Goal: Information Seeking & Learning: Learn about a topic

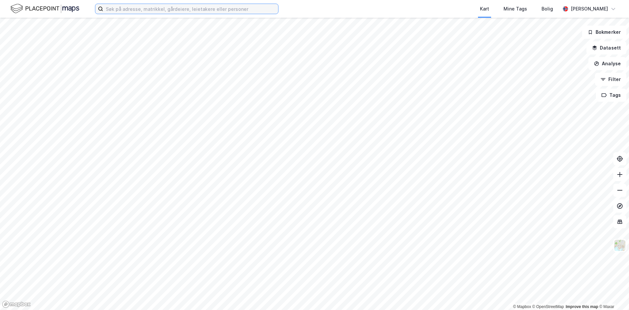
click at [189, 12] on input at bounding box center [190, 9] width 175 height 10
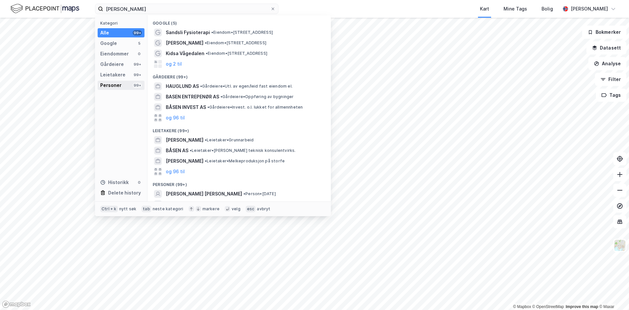
click at [113, 84] on div "Personer" at bounding box center [110, 85] width 21 height 8
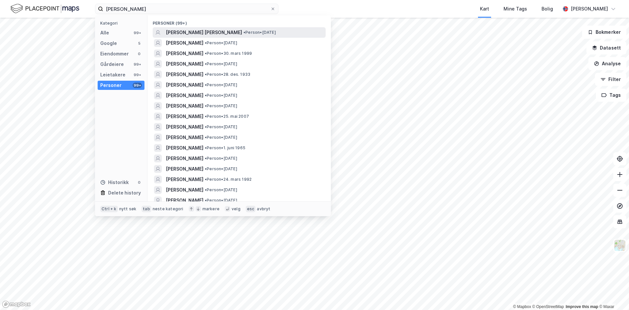
click at [193, 34] on span "[PERSON_NAME] [PERSON_NAME]" at bounding box center [204, 33] width 76 height 8
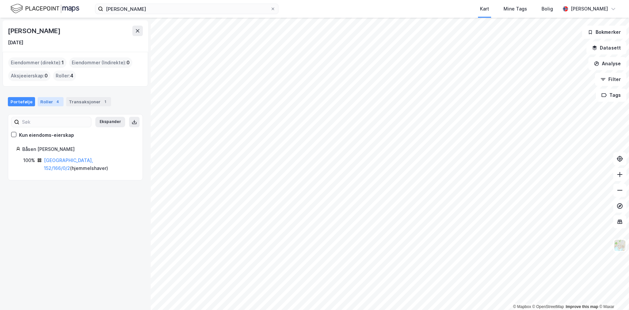
click at [50, 102] on div "Roller 4" at bounding box center [51, 101] width 26 height 9
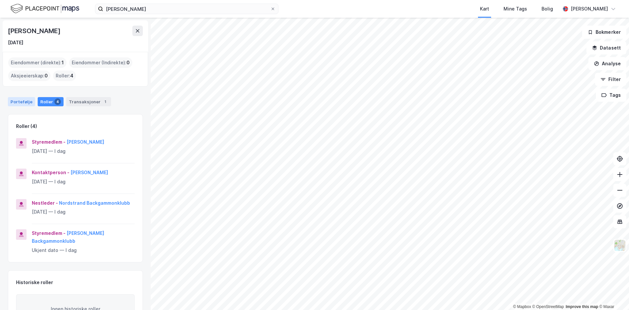
click at [16, 98] on div "Portefølje" at bounding box center [21, 101] width 27 height 9
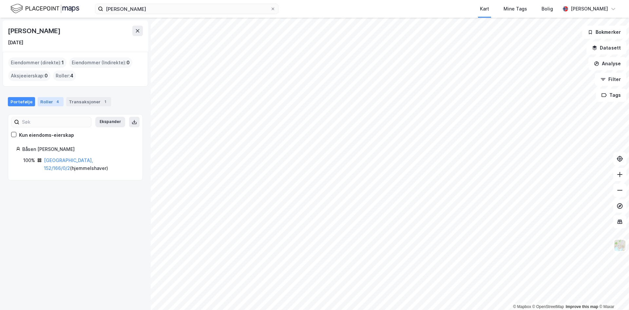
click at [46, 101] on div "Roller 4" at bounding box center [51, 101] width 26 height 9
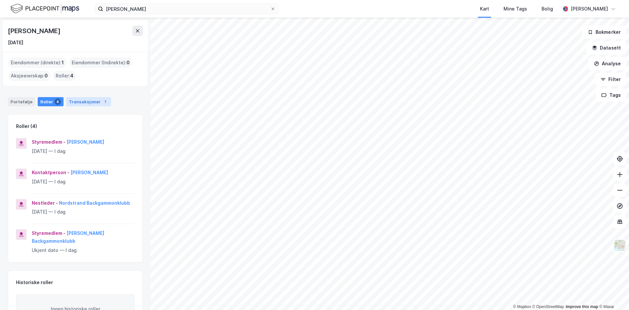
click at [102, 101] on div "1" at bounding box center [105, 101] width 7 height 7
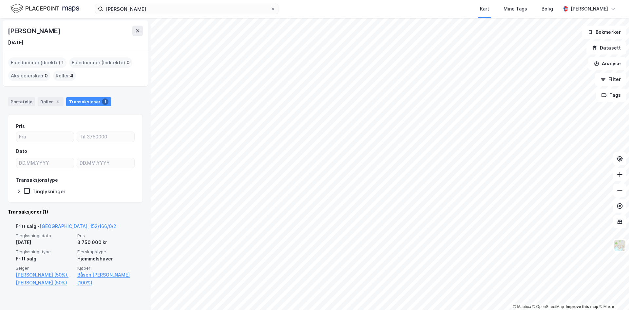
scroll to position [4, 0]
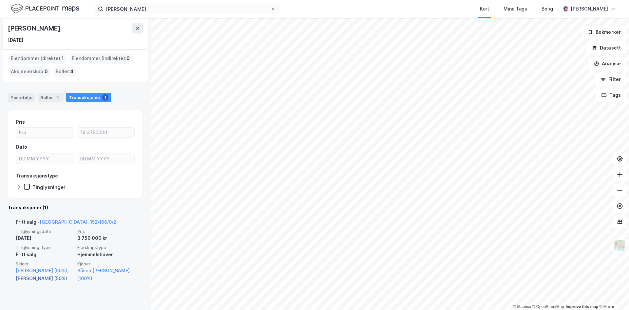
click at [48, 282] on link "[PERSON_NAME] (50%)" at bounding box center [45, 278] width 58 height 8
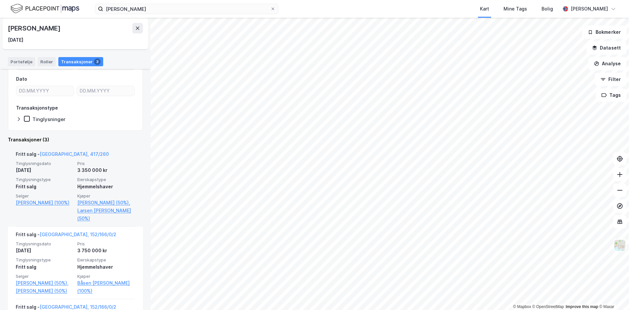
scroll to position [33, 0]
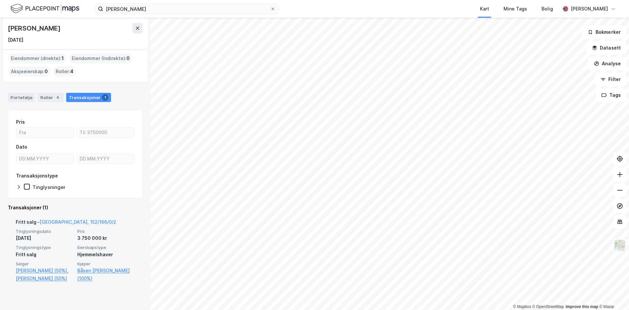
scroll to position [4, 0]
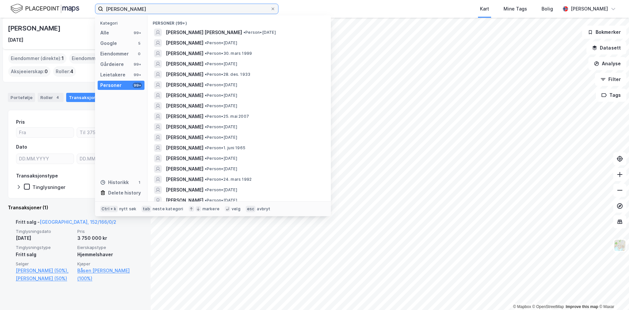
drag, startPoint x: 176, startPoint y: 10, endPoint x: -19, endPoint y: 6, distance: 194.7
click at [0, 6] on html "[PERSON_NAME] [PERSON_NAME] Kategori Alle 99+ Google 5 Eiendommer 0 Gårdeiere 9…" at bounding box center [314, 155] width 629 height 310
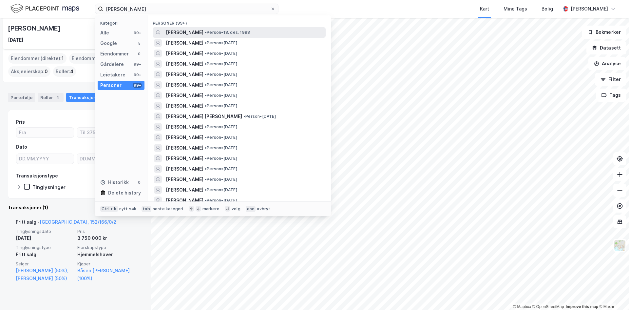
click at [250, 33] on span "• Person • [DATE]" at bounding box center [227, 32] width 45 height 5
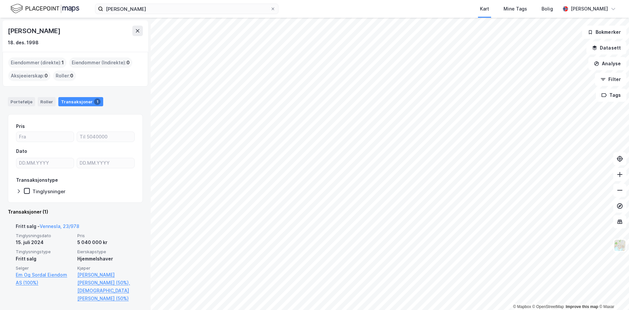
scroll to position [4, 0]
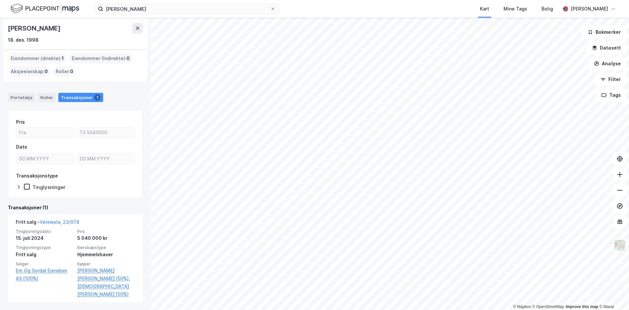
click at [180, 15] on div "[PERSON_NAME] Mine Tags Bolig [PERSON_NAME]" at bounding box center [314, 9] width 629 height 18
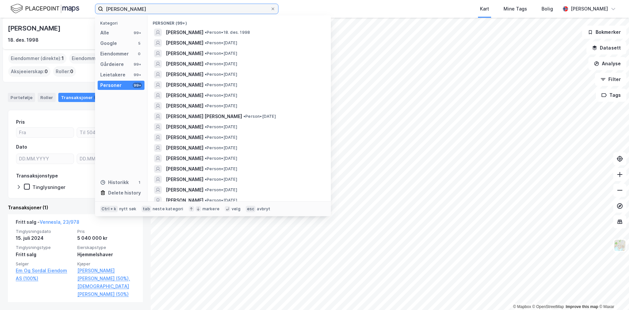
drag, startPoint x: 177, startPoint y: 8, endPoint x: -173, endPoint y: 17, distance: 350.5
click at [0, 17] on html "[PERSON_NAME] [PERSON_NAME] Kategori Alle 99+ Google 5 Eiendommer 0 Gårdeiere 9…" at bounding box center [314, 155] width 629 height 310
type input "[PERSON_NAME]"
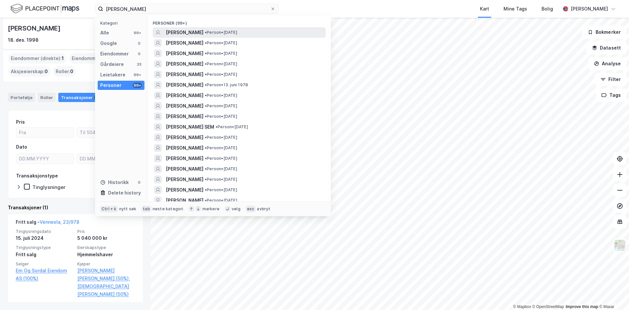
click at [199, 33] on span "[PERSON_NAME]" at bounding box center [185, 33] width 38 height 8
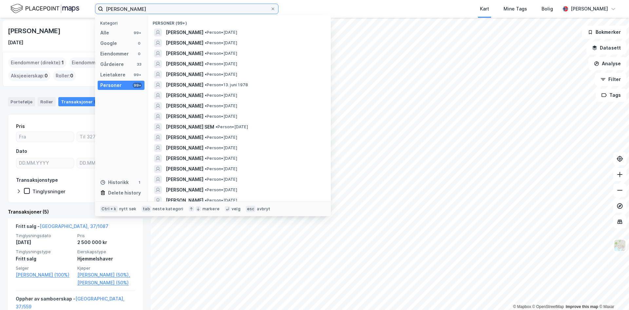
drag, startPoint x: 169, startPoint y: 9, endPoint x: 72, endPoint y: 11, distance: 97.0
click at [72, 11] on div "[PERSON_NAME] Kategori Alle 99+ Google 0 Eiendommer 0 Gårdeiere 33 Leietakere 9…" at bounding box center [314, 9] width 629 height 18
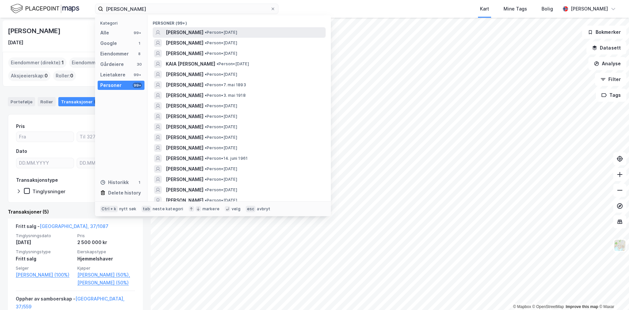
click at [185, 31] on span "[PERSON_NAME]" at bounding box center [185, 33] width 38 height 8
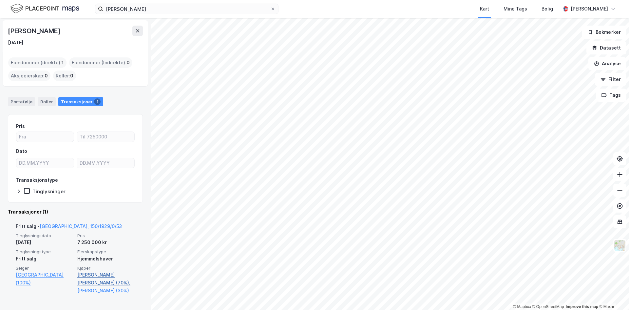
click at [97, 276] on link "[PERSON_NAME] [PERSON_NAME] (70%)," at bounding box center [106, 279] width 58 height 16
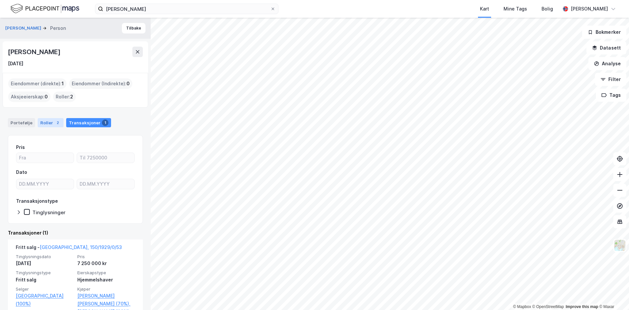
click at [48, 122] on div "Roller 2" at bounding box center [51, 122] width 26 height 9
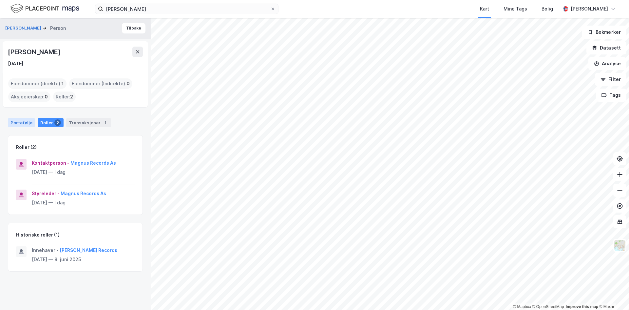
click at [22, 124] on div "Portefølje" at bounding box center [21, 122] width 27 height 9
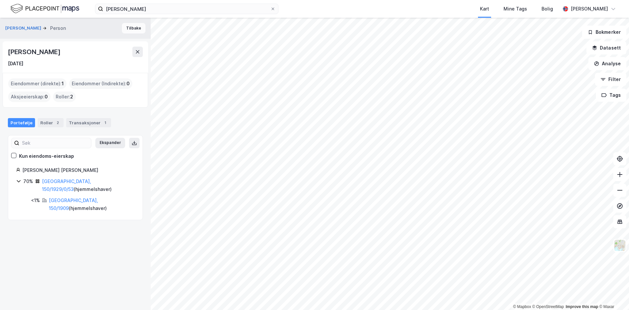
click at [134, 30] on button "Tilbake" at bounding box center [134, 28] width 24 height 10
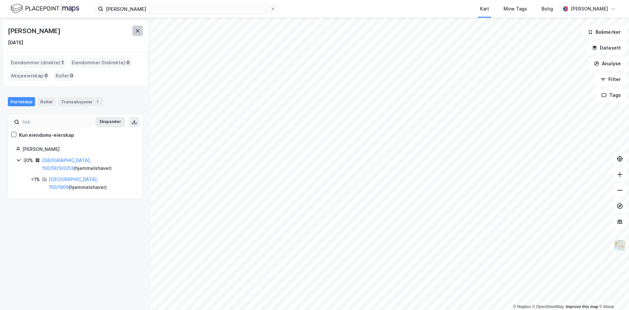
click at [136, 29] on icon at bounding box center [138, 30] width 4 height 3
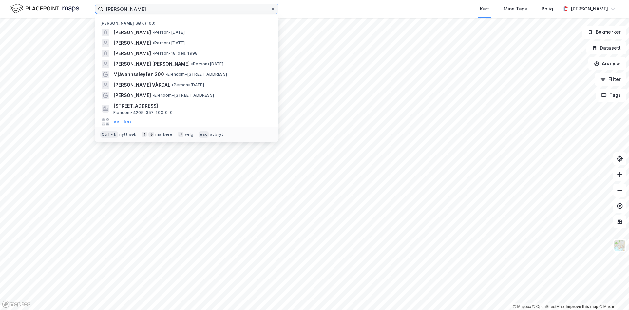
drag, startPoint x: 142, startPoint y: 10, endPoint x: 54, endPoint y: 9, distance: 87.8
click at [54, 9] on div "[PERSON_NAME] [PERSON_NAME] søk (100) [PERSON_NAME] • Person • [DATE] [PERSON_N…" at bounding box center [314, 9] width 629 height 18
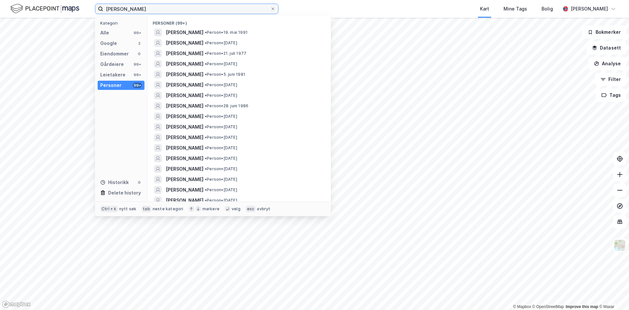
drag, startPoint x: 158, startPoint y: 10, endPoint x: 22, endPoint y: 14, distance: 136.1
click at [22, 14] on div "[PERSON_NAME] Kategori Alle 99+ Google 2 Eiendommer 0 Gårdeiere 99+ Leietakere …" at bounding box center [314, 9] width 629 height 18
paste input "[PERSON_NAME]"
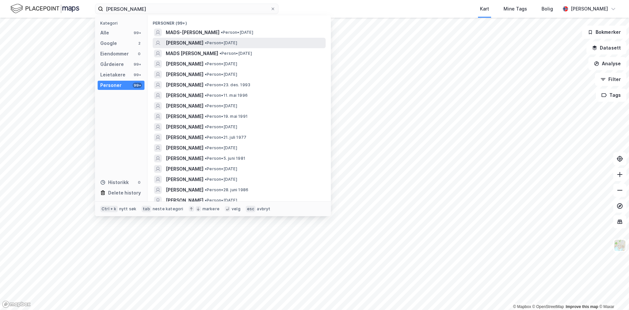
click at [204, 44] on span "[PERSON_NAME]" at bounding box center [185, 43] width 38 height 8
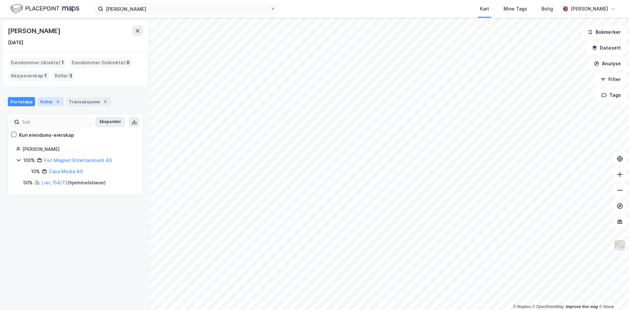
click at [56, 99] on div "3" at bounding box center [57, 101] width 7 height 7
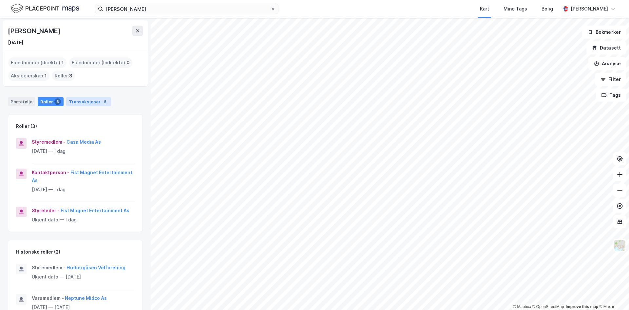
click at [89, 98] on div "Transaksjoner 5" at bounding box center [88, 101] width 45 height 9
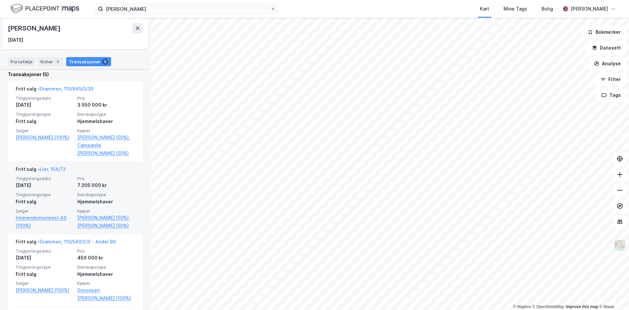
scroll to position [146, 0]
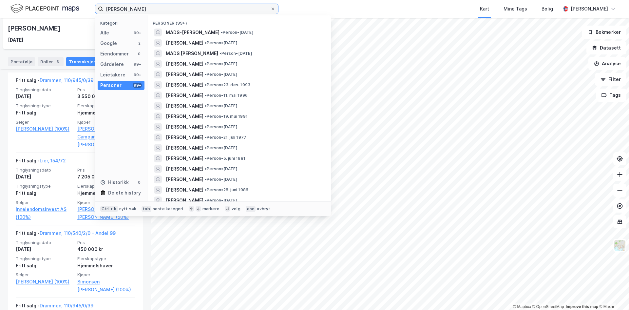
drag, startPoint x: 169, startPoint y: 11, endPoint x: 13, endPoint y: 14, distance: 156.7
click at [14, 14] on div "[PERSON_NAME] Kategori Alle 99+ Google 2 Eiendommer 0 Gårdeiere 99+ Leietakere …" at bounding box center [314, 9] width 629 height 18
paste input "[PERSON_NAME] Joh"
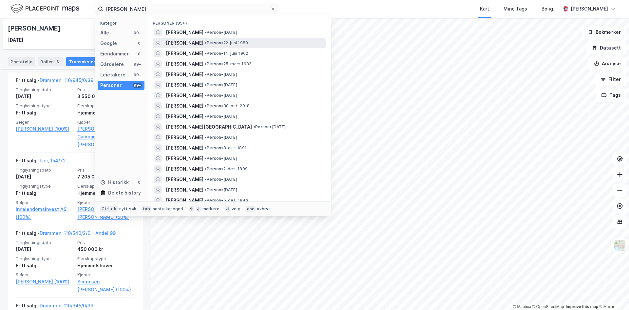
click at [233, 45] on span "• Person • 22. juni 1989" at bounding box center [226, 42] width 43 height 5
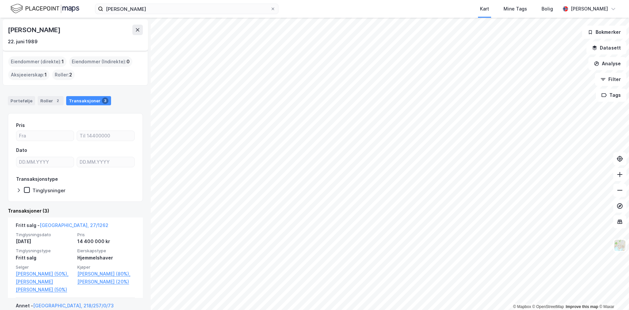
scroll to position [34, 0]
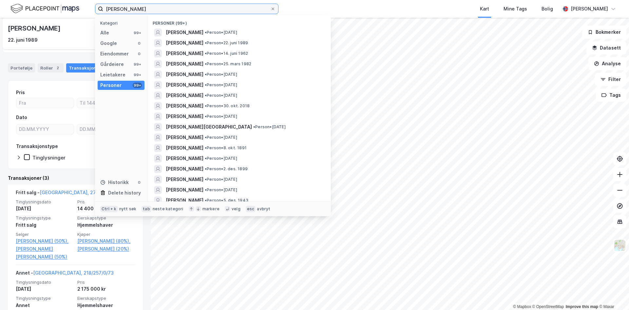
drag, startPoint x: 166, startPoint y: 8, endPoint x: -107, endPoint y: -3, distance: 273.2
click at [0, 0] on html "[PERSON_NAME] Kategori Alle 99+ Google 0 Eiendommer 0 Gårdeiere 99+ Leietakere …" at bounding box center [314, 155] width 629 height 310
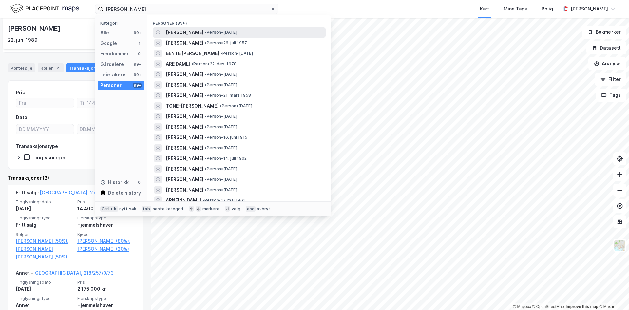
click at [231, 31] on span "• Person • [DATE]" at bounding box center [221, 32] width 32 height 5
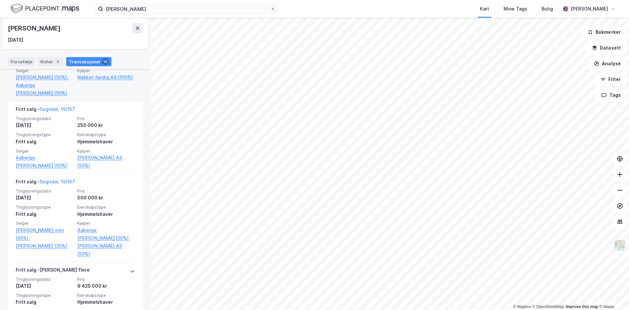
scroll to position [295, 0]
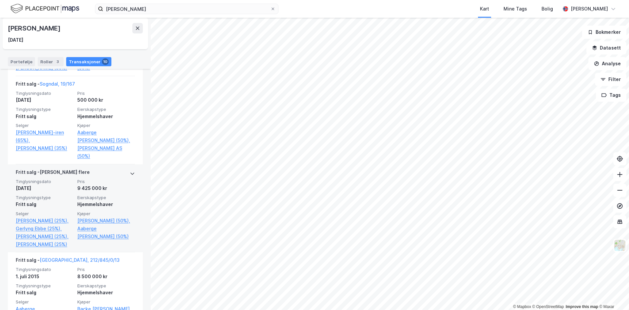
click at [75, 185] on div "Tinglysningsdato [DATE] Pris 9 425 000 kr Tinglysningstype Fritt salg Eierskaps…" at bounding box center [75, 213] width 119 height 69
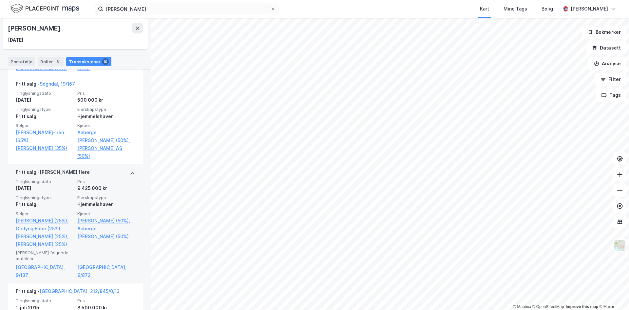
click at [102, 184] on div "9 425 000 kr" at bounding box center [106, 188] width 58 height 8
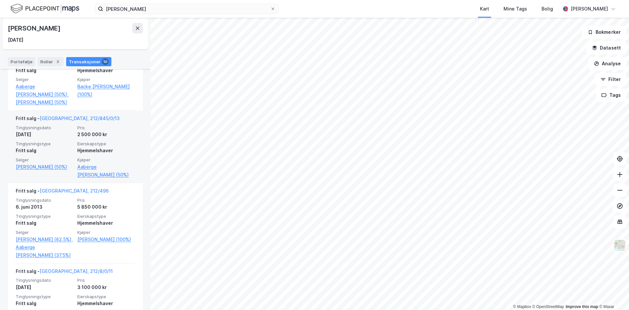
scroll to position [499, 0]
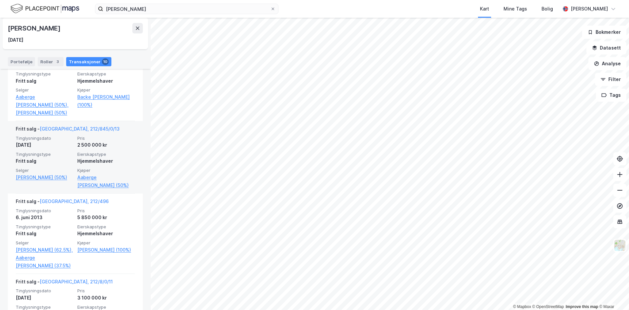
click at [86, 144] on div "2 500 000 kr" at bounding box center [106, 145] width 58 height 8
click at [63, 128] on link "[GEOGRAPHIC_DATA], 212/845/0/13" at bounding box center [80, 129] width 80 height 6
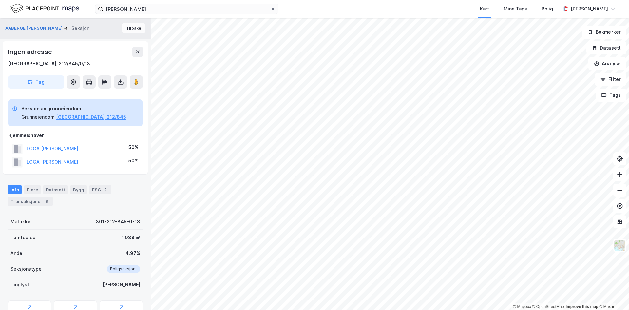
click at [132, 30] on button "Tilbake" at bounding box center [134, 28] width 24 height 10
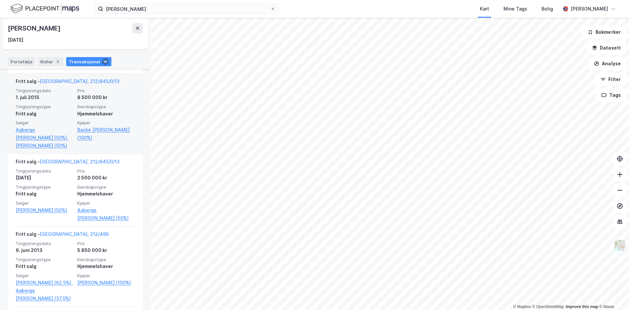
scroll to position [433, 0]
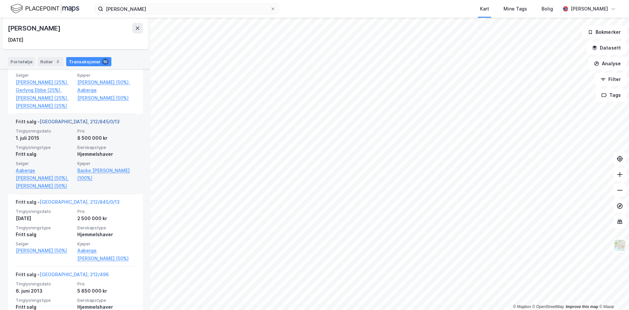
click at [75, 119] on link "[GEOGRAPHIC_DATA], 212/845/0/13" at bounding box center [80, 122] width 80 height 6
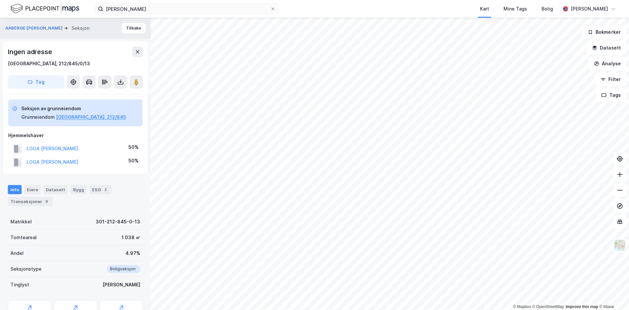
click at [27, 202] on div "Transaksjoner 9" at bounding box center [30, 201] width 45 height 9
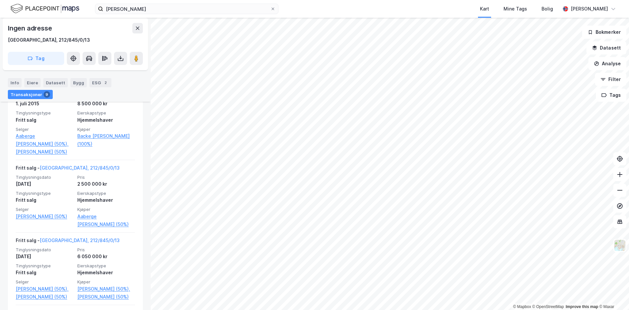
scroll to position [299, 0]
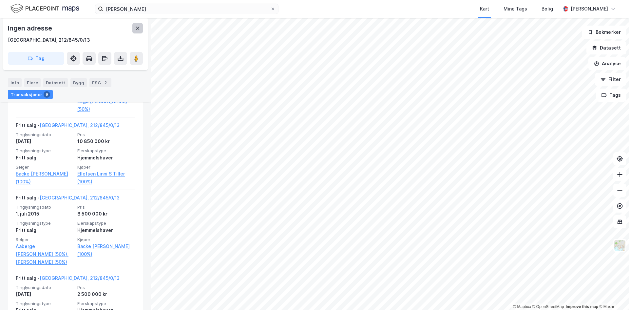
click at [140, 29] on icon at bounding box center [137, 28] width 5 height 5
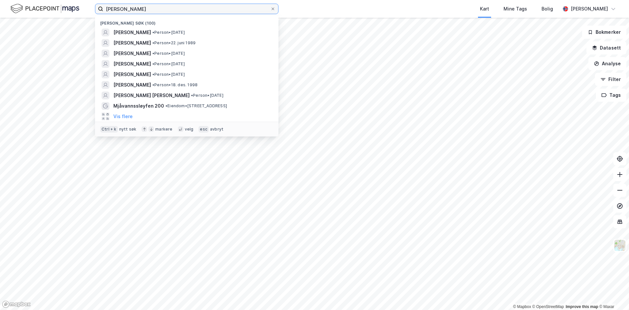
click at [159, 10] on input "[PERSON_NAME]" at bounding box center [186, 9] width 167 height 10
click at [85, 23] on div "[PERSON_NAME] søk (100) [PERSON_NAME] • Person • [DATE] [PERSON_NAME] • Person …" at bounding box center [314, 155] width 629 height 310
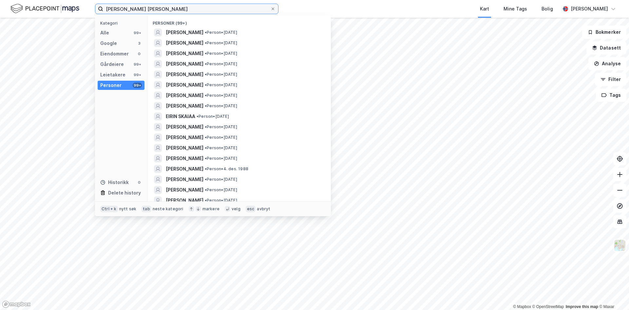
type input "[PERSON_NAME] [PERSON_NAME]"
click at [277, 26] on div "Personer (99+)" at bounding box center [239, 21] width 184 height 12
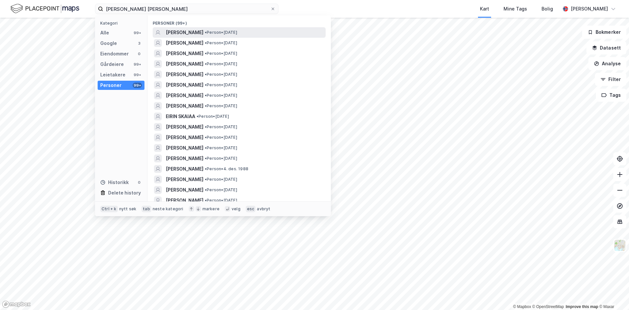
click at [237, 31] on span "• Person • [DATE]" at bounding box center [221, 32] width 32 height 5
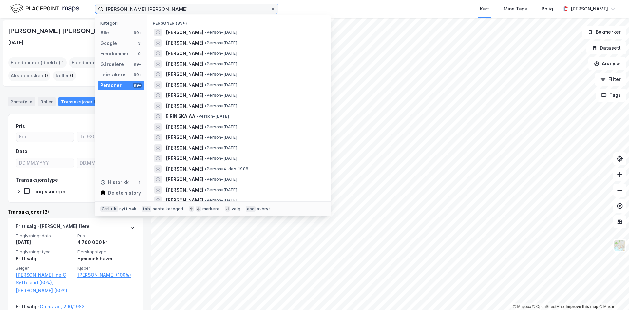
drag, startPoint x: 145, startPoint y: 7, endPoint x: -28, endPoint y: 8, distance: 173.0
click at [0, 8] on html "eirik skaiå [PERSON_NAME] Kategori Alle 99+ Google 3 Eiendommer 0 Gårdeiere 99+…" at bounding box center [314, 155] width 629 height 310
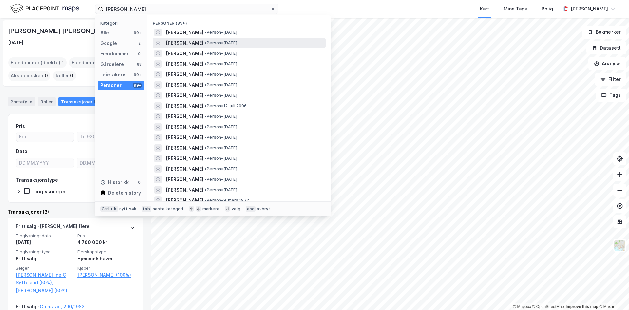
click at [237, 45] on span "• Person • [DATE]" at bounding box center [221, 42] width 32 height 5
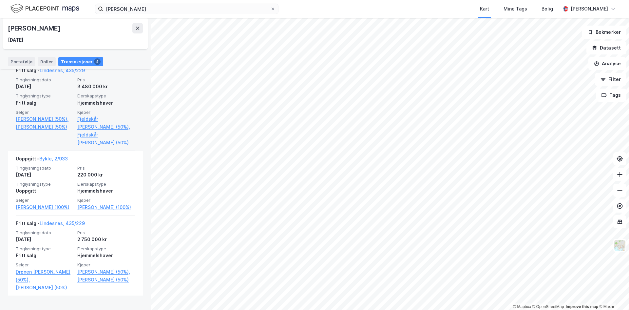
scroll to position [237, 0]
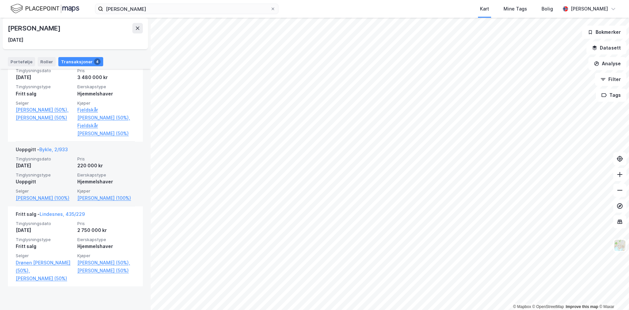
click at [84, 178] on span "Eierskapstype" at bounding box center [106, 175] width 58 height 6
click at [43, 152] on link "Bykle, 2/933" at bounding box center [53, 149] width 29 height 6
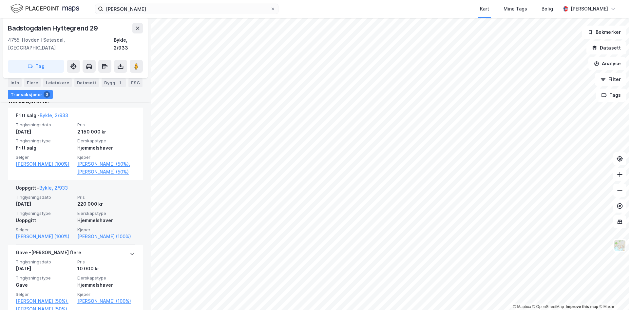
scroll to position [164, 0]
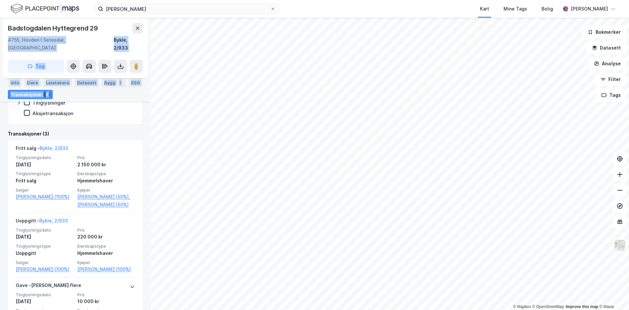
drag, startPoint x: 116, startPoint y: 27, endPoint x: 2, endPoint y: 26, distance: 113.4
click at [2, 26] on div "[PERSON_NAME] Hyttegrend 29 4755, [PERSON_NAME] I Setesdal, Agder Bykle, 2/933 …" at bounding box center [75, 164] width 151 height 292
copy div "4755, Hovden I Setesdal, Agder Bykle, 2/933 Tag Hjemmelshaver [PERSON_NAME] 50%…"
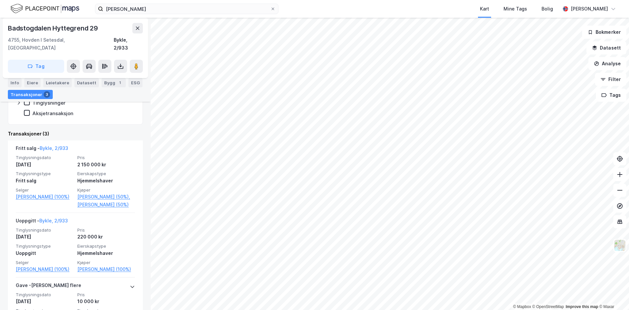
click at [95, 27] on div "Badstogdalen Hyttegrend 29" at bounding box center [53, 28] width 91 height 10
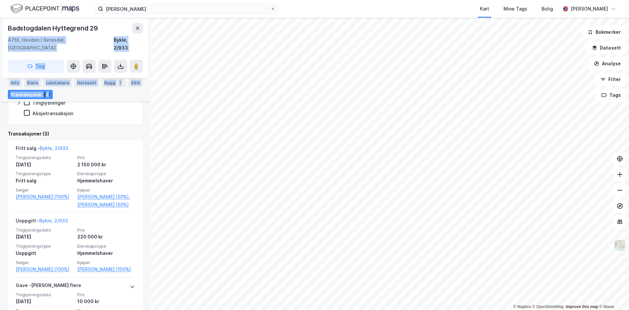
drag, startPoint x: 99, startPoint y: 26, endPoint x: 2, endPoint y: 25, distance: 96.7
click at [2, 25] on div "[PERSON_NAME] Hyttegrend 29 4755, [PERSON_NAME] I Setesdal, Agder Bykle, 2/933 …" at bounding box center [75, 164] width 151 height 292
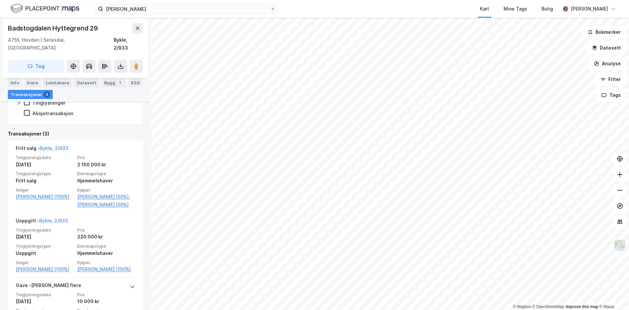
click at [9, 24] on div "Badstogdalen Hyttegrend 29" at bounding box center [53, 28] width 91 height 10
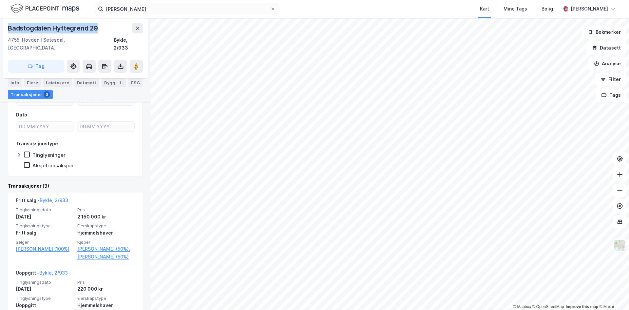
drag, startPoint x: 8, startPoint y: 26, endPoint x: 97, endPoint y: 24, distance: 88.5
click at [97, 24] on div "Badstogdalen Hyttegrend 29" at bounding box center [53, 28] width 91 height 10
copy div "Badstogdalen Hyttegrend 29"
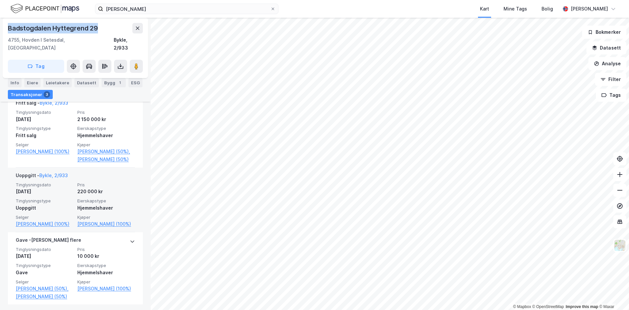
scroll to position [219, 0]
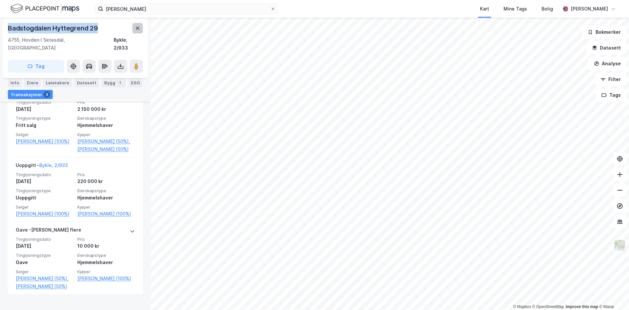
click at [138, 31] on button at bounding box center [137, 28] width 10 height 10
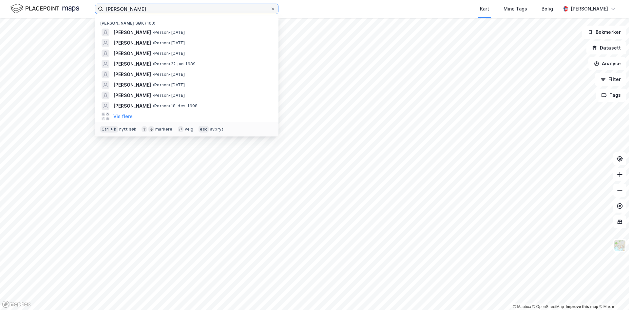
click at [148, 6] on input "[PERSON_NAME]" at bounding box center [186, 9] width 167 height 10
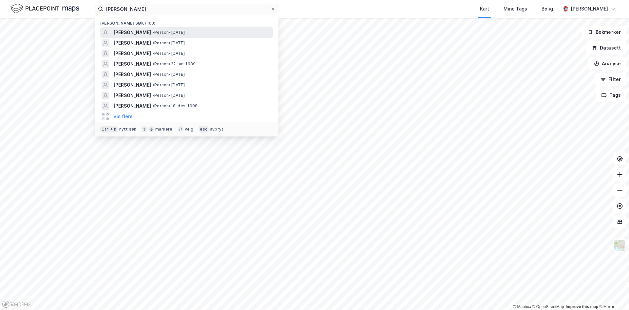
click at [143, 30] on span "[PERSON_NAME]" at bounding box center [132, 33] width 38 height 8
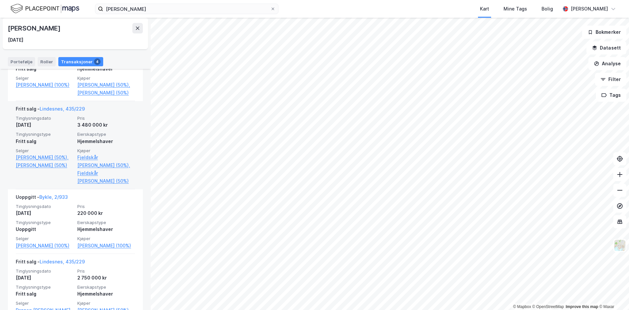
scroll to position [237, 0]
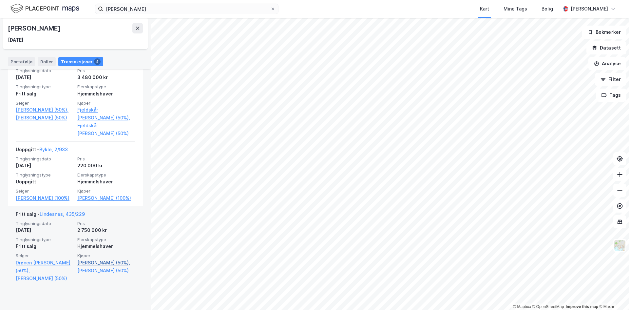
click at [90, 266] on link "[PERSON_NAME] (50%)," at bounding box center [106, 263] width 58 height 8
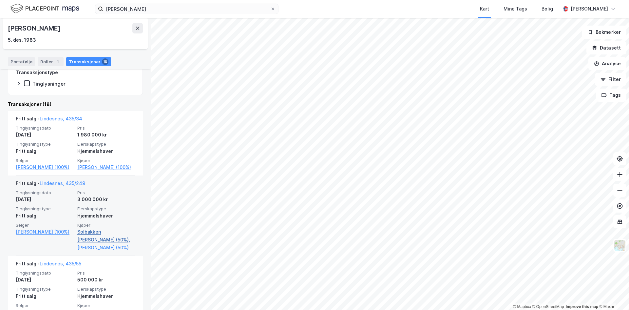
scroll to position [129, 0]
click at [103, 241] on link "Solbakken [PERSON_NAME] (50%)," at bounding box center [106, 235] width 58 height 16
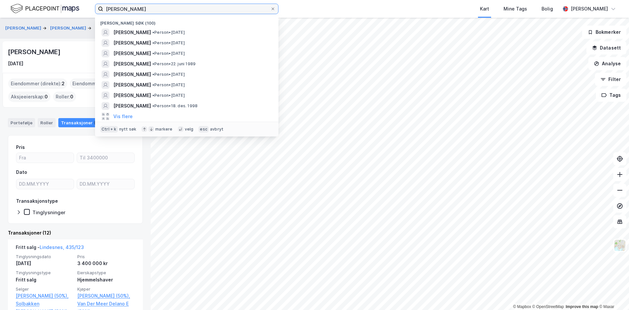
drag, startPoint x: 139, startPoint y: 11, endPoint x: -4, endPoint y: 4, distance: 143.1
click at [0, 4] on html "[PERSON_NAME] søk (100) [PERSON_NAME] • Person • [DATE] [PERSON_NAME] [PERSON_N…" at bounding box center [314, 155] width 629 height 310
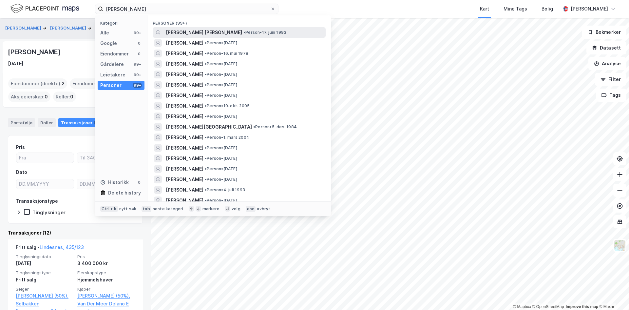
click at [263, 30] on span "• Person • [DATE]" at bounding box center [265, 32] width 43 height 5
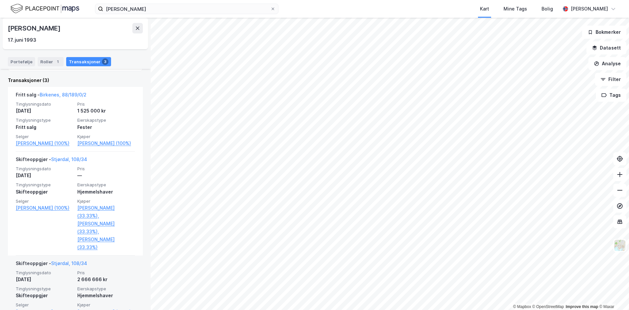
scroll to position [131, 0]
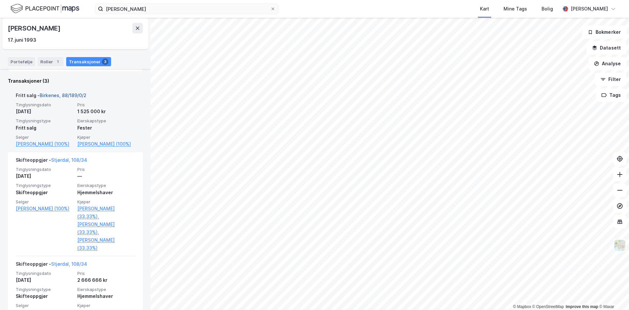
click at [72, 95] on link "Birkenes, 88/189/0/2" at bounding box center [63, 95] width 47 height 6
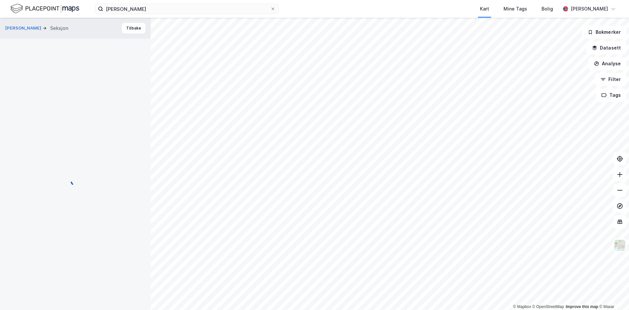
scroll to position [29, 0]
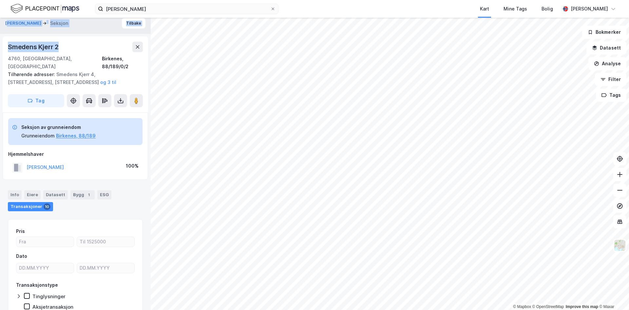
drag, startPoint x: 63, startPoint y: 29, endPoint x: 8, endPoint y: 23, distance: 55.7
click at [8, 23] on div "[PERSON_NAME] Seksjon Tilbake Smedens Kjerr 2 4760, [GEOGRAPHIC_DATA], Agder Bi…" at bounding box center [75, 164] width 151 height 292
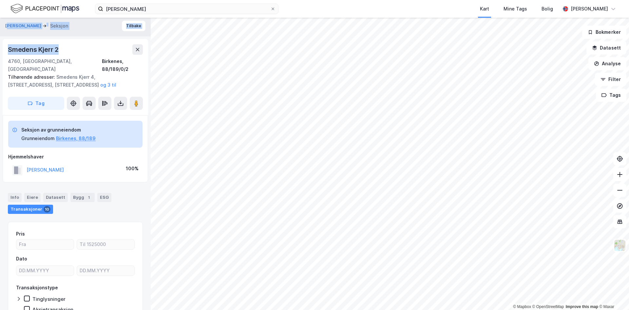
click at [89, 53] on div "Smedens Kjerr 2" at bounding box center [75, 49] width 135 height 10
drag, startPoint x: 10, startPoint y: 49, endPoint x: 62, endPoint y: 50, distance: 52.4
click at [62, 50] on div "Smedens Kjerr 2" at bounding box center [75, 49] width 135 height 10
copy div "Smedens Kjerr 2"
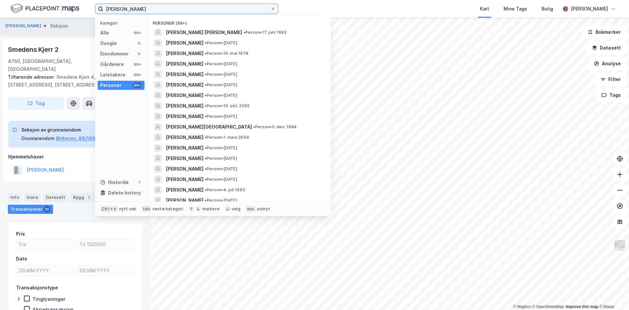
drag, startPoint x: 138, startPoint y: 11, endPoint x: -26, endPoint y: 10, distance: 164.5
click at [0, 10] on html "[PERSON_NAME] Kategori Alle 99+ Google 0 Eiendommer 0 Gårdeiere 99+ Leietakere …" at bounding box center [314, 155] width 629 height 310
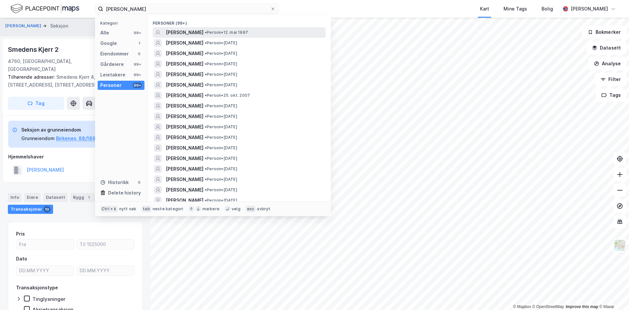
click at [248, 33] on span "• Person • [DATE]" at bounding box center [226, 32] width 43 height 5
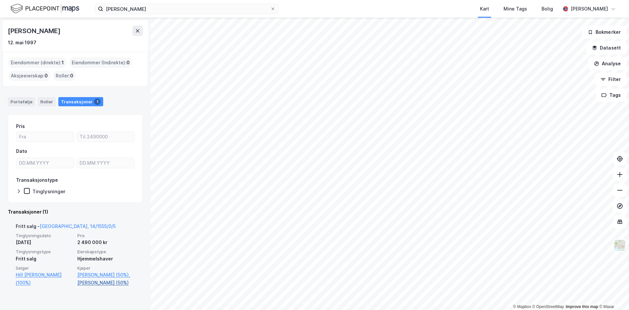
scroll to position [4, 0]
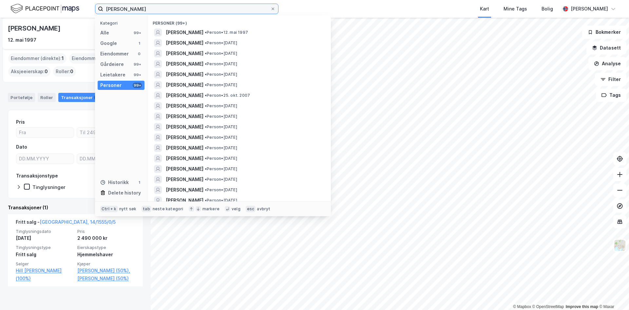
drag, startPoint x: 194, startPoint y: 12, endPoint x: 10, endPoint y: -2, distance: 184.3
click at [10, 0] on html "[PERSON_NAME] Kategori Alle 99+ Google 1 Eiendommer 0 Gårdeiere 99+ Leietakere …" at bounding box center [314, 155] width 629 height 310
drag, startPoint x: 57, startPoint y: 5, endPoint x: 22, endPoint y: 4, distance: 34.4
click at [23, 4] on div "[PERSON_NAME] Kategori Alle 99+ Google 0 Eiendommer 0 Gårdeiere 99+ Leietakere …" at bounding box center [314, 9] width 629 height 18
paste input "[PERSON_NAME]"
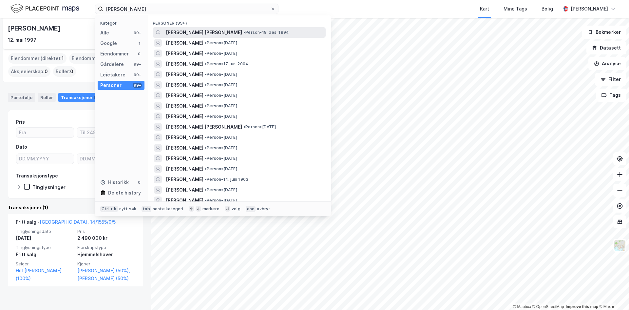
click at [244, 33] on span "• Person • [DATE]" at bounding box center [267, 32] width 46 height 5
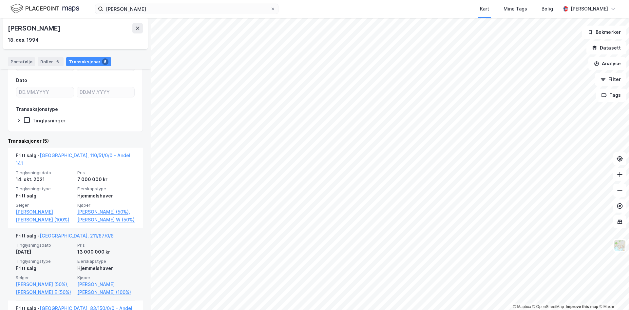
scroll to position [80, 0]
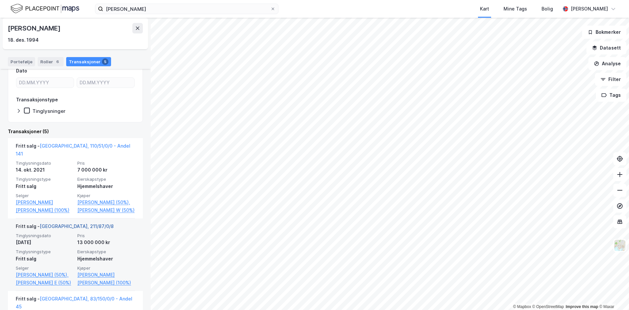
click at [62, 229] on link "[GEOGRAPHIC_DATA], 211/87/0/8" at bounding box center [77, 226] width 74 height 6
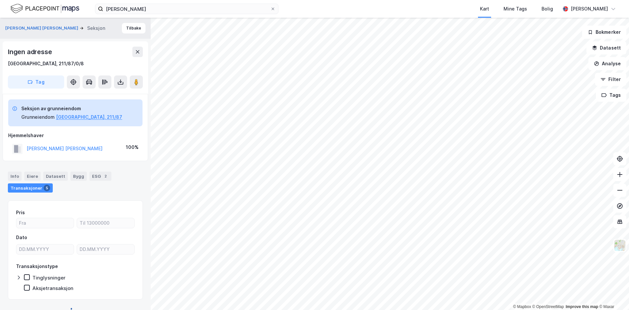
scroll to position [2, 0]
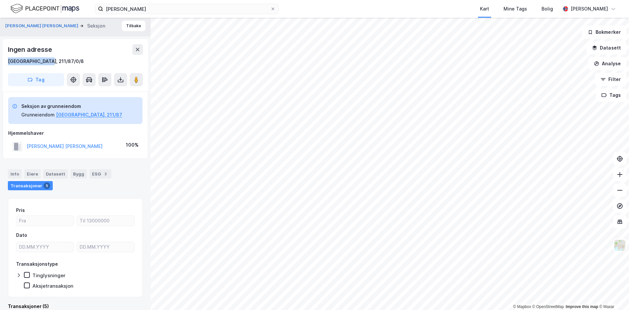
drag, startPoint x: 51, startPoint y: 61, endPoint x: 4, endPoint y: 63, distance: 47.2
click at [4, 63] on div "Ingen adresse [GEOGRAPHIC_DATA], 211/87/0/8 Tag" at bounding box center [76, 65] width 146 height 52
copy div "[GEOGRAPHIC_DATA], 211/87/0/8"
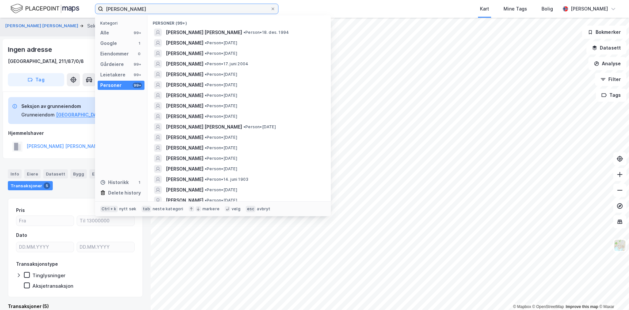
drag, startPoint x: 235, startPoint y: 5, endPoint x: -32, endPoint y: -10, distance: 267.5
click at [0, 0] on html "[PERSON_NAME] Kategori Alle 99+ Google 1 Eiendommer 0 Gårdeiere 99+ Leietakere …" at bounding box center [314, 155] width 629 height 310
click at [162, 11] on input "[PERSON_NAME]" at bounding box center [186, 9] width 167 height 10
drag, startPoint x: 144, startPoint y: 6, endPoint x: 119, endPoint y: 9, distance: 25.1
click at [119, 9] on input "[PERSON_NAME]" at bounding box center [186, 9] width 167 height 10
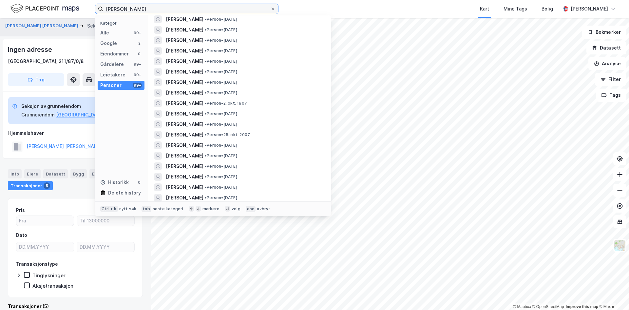
scroll to position [864, 0]
drag, startPoint x: 160, startPoint y: 7, endPoint x: 51, endPoint y: 9, distance: 109.1
click at [51, 9] on div "[PERSON_NAME] Kategori Alle 99+ Google 2 Eiendommer 0 Gårdeiere 99+ Leietakere …" at bounding box center [314, 9] width 629 height 18
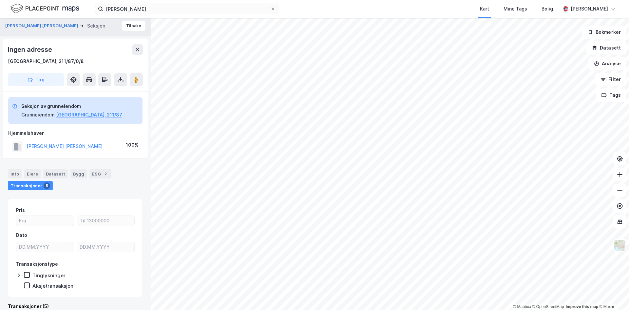
click at [66, 135] on div "Hjemmelshaver" at bounding box center [75, 133] width 134 height 8
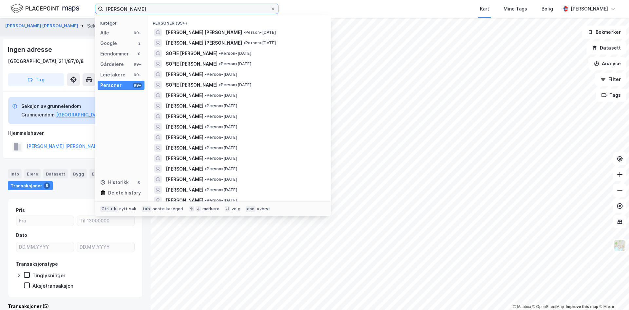
drag, startPoint x: 175, startPoint y: 10, endPoint x: -96, endPoint y: 12, distance: 271.0
click at [0, 12] on html "[PERSON_NAME] Kategori Alle 99+ Google 2 Eiendommer 0 Gårdeiere 99+ Leietakere …" at bounding box center [314, 155] width 629 height 310
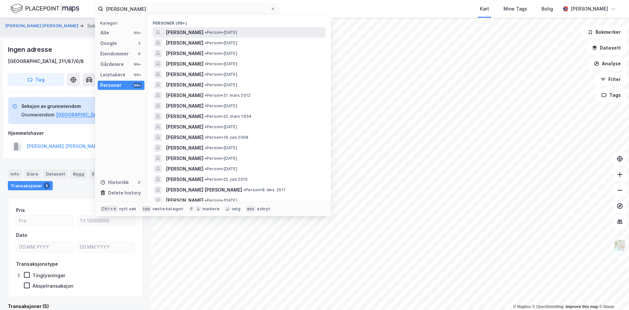
click at [237, 31] on span "• Person • [DATE]" at bounding box center [221, 32] width 32 height 5
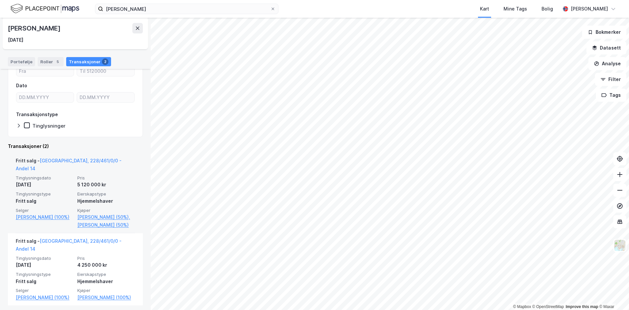
scroll to position [69, 0]
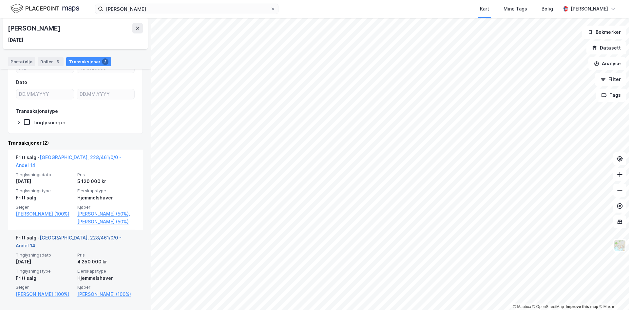
click at [88, 238] on link "[GEOGRAPHIC_DATA], 228/461/0/0 - Andel 14" at bounding box center [69, 241] width 106 height 13
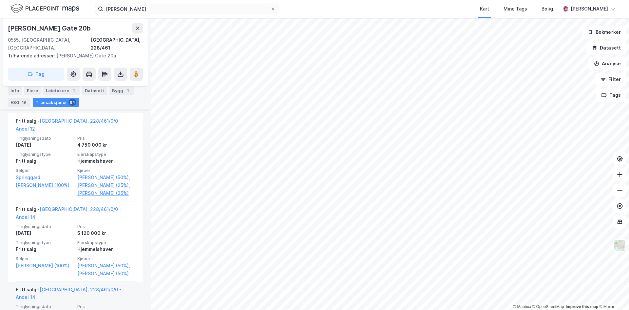
scroll to position [186, 0]
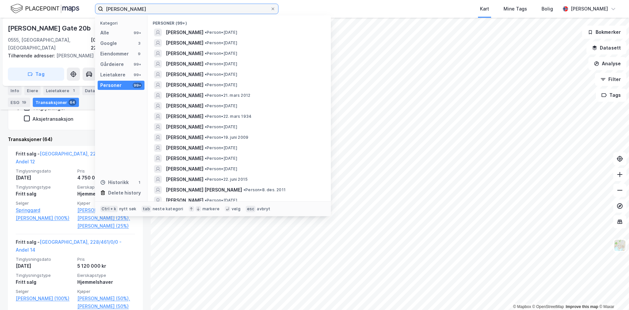
drag, startPoint x: 233, startPoint y: 5, endPoint x: -26, endPoint y: 1, distance: 258.6
click at [0, 1] on html "[PERSON_NAME] Kategori Alle 99+ Google 3 Eiendommer 9 Gårdeiere 99+ Leietakere …" at bounding box center [314, 155] width 629 height 310
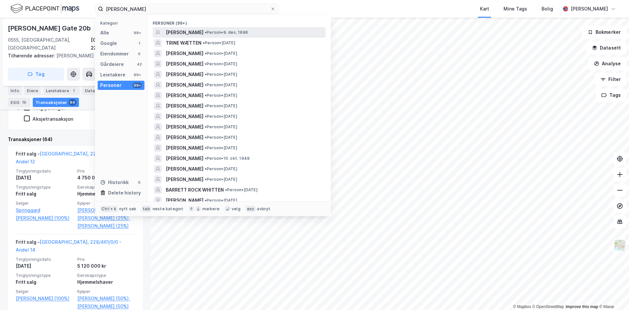
click at [258, 29] on div "[PERSON_NAME] • Person • [DATE]" at bounding box center [245, 33] width 159 height 8
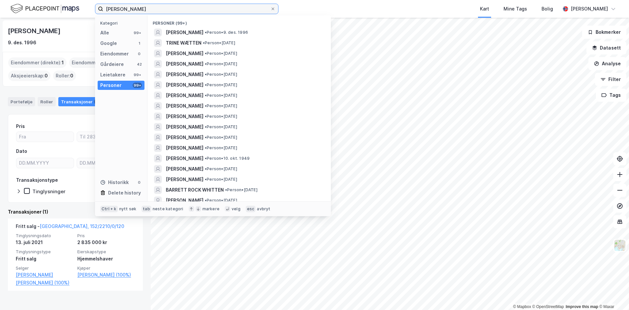
drag, startPoint x: 148, startPoint y: 10, endPoint x: 9, endPoint y: 9, distance: 139.3
click at [9, 9] on div "[PERSON_NAME] Kategori Alle 99+ Google 1 Eiendommer 0 Gårdeiere 42 Leietakere 9…" at bounding box center [314, 9] width 629 height 18
type input "[PERSON_NAME]"
click at [105, 301] on div "[PERSON_NAME] [DATE] Eiendommer (direkte) : 1 Eiendommer (Indirekte) : 0 Aksjee…" at bounding box center [75, 164] width 151 height 292
